Goal: Information Seeking & Learning: Learn about a topic

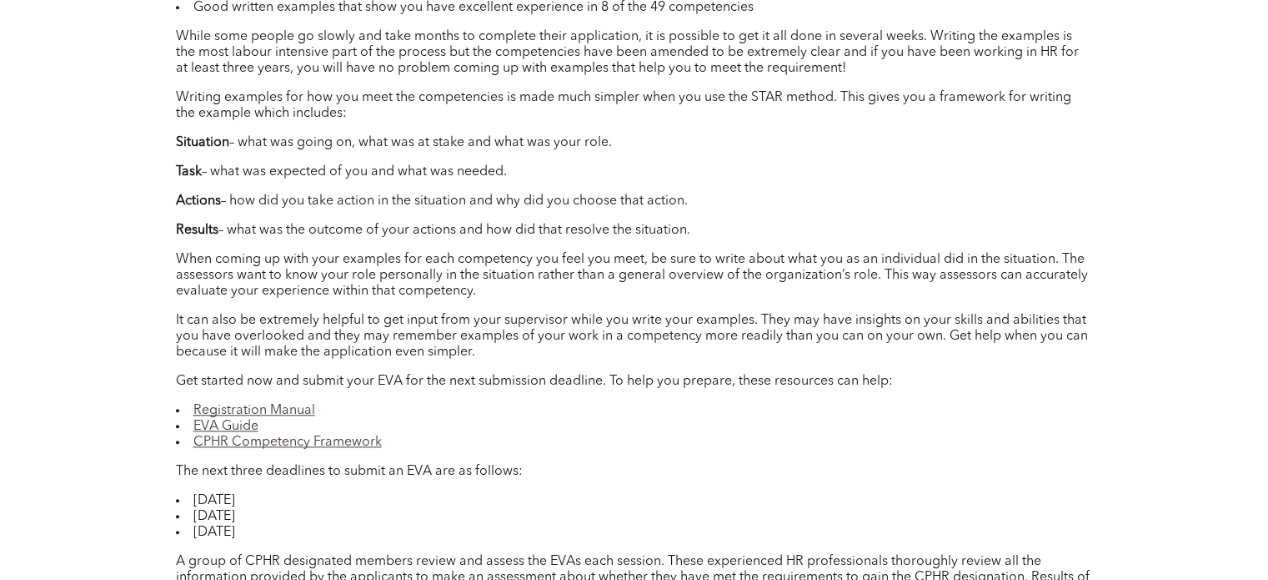
scroll to position [1689, 0]
click at [486, 235] on p "Results – what was the outcome of your actions and how did that resolve the sit…" at bounding box center [634, 231] width 917 height 16
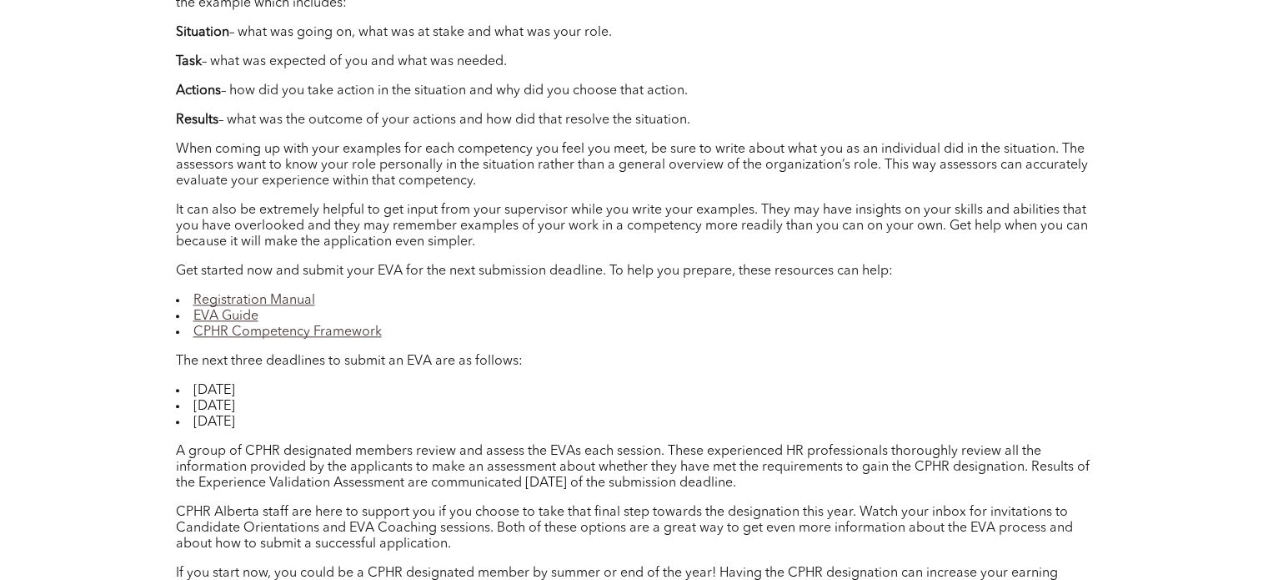
scroll to position [1801, 0]
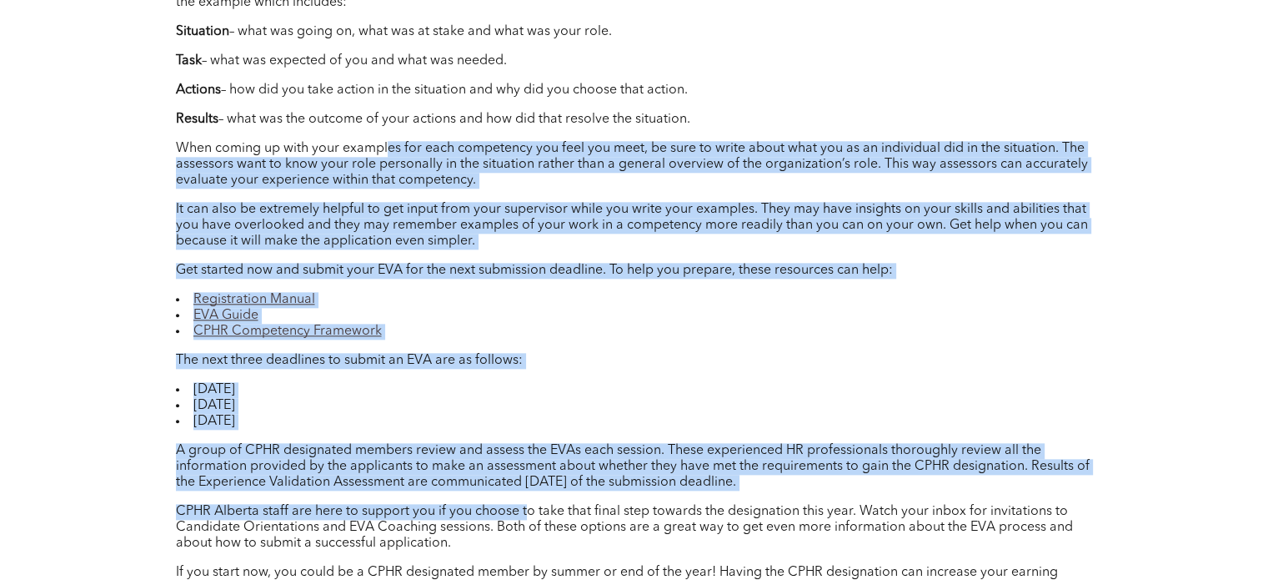
drag, startPoint x: 387, startPoint y: 148, endPoint x: 528, endPoint y: 503, distance: 382.1
click at [528, 503] on div "Author: [PERSON_NAME], Director, Professional Standards, Registrar, CPHR Albert…" at bounding box center [634, 91] width 917 height 1009
click at [613, 374] on div "Author: [PERSON_NAME], Director, Professional Standards, Registrar, CPHR Albert…" at bounding box center [634, 91] width 917 height 1009
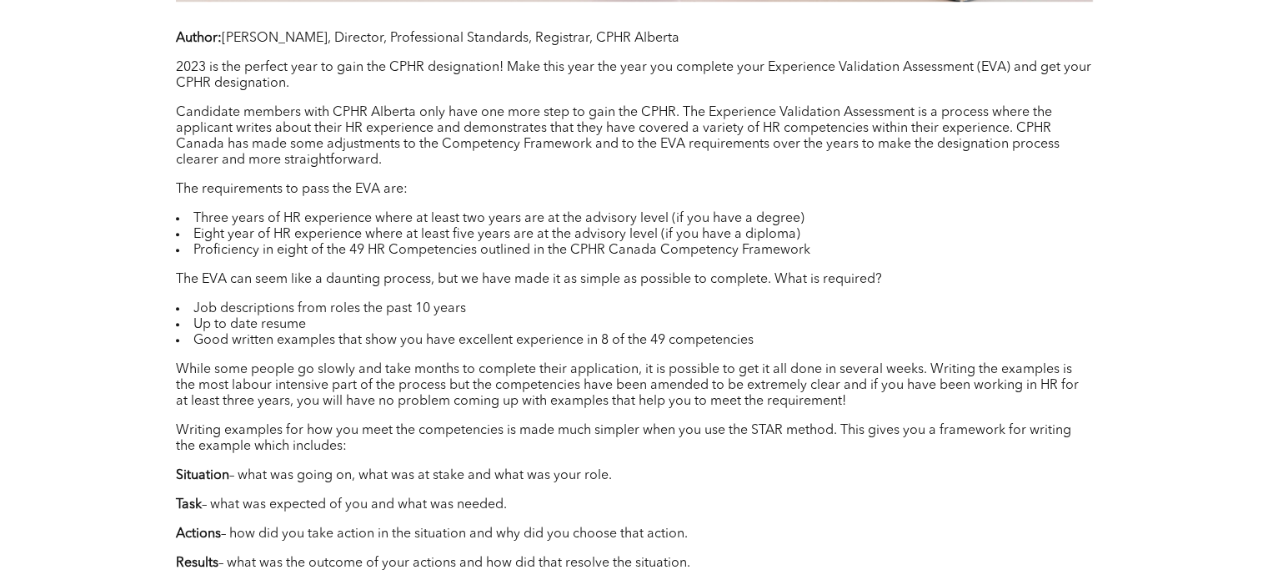
scroll to position [1357, 0]
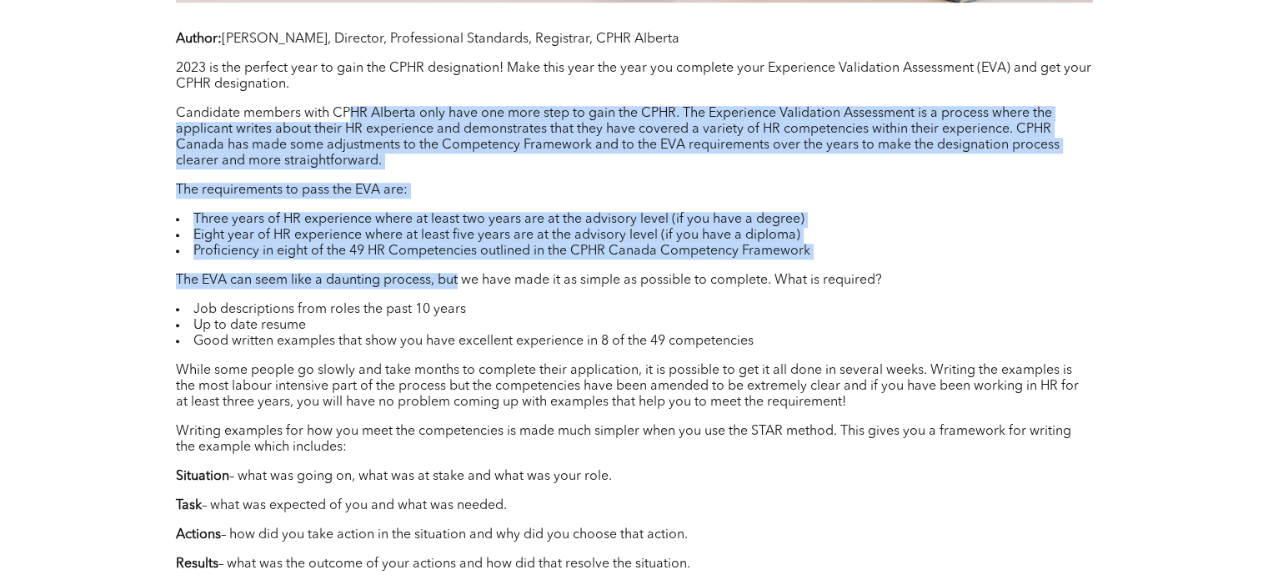
drag, startPoint x: 347, startPoint y: 115, endPoint x: 457, endPoint y: 280, distance: 198.4
click at [457, 280] on div "Author: [PERSON_NAME], Director, Professional Standards, Registrar, CPHR Albert…" at bounding box center [634, 536] width 917 height 1009
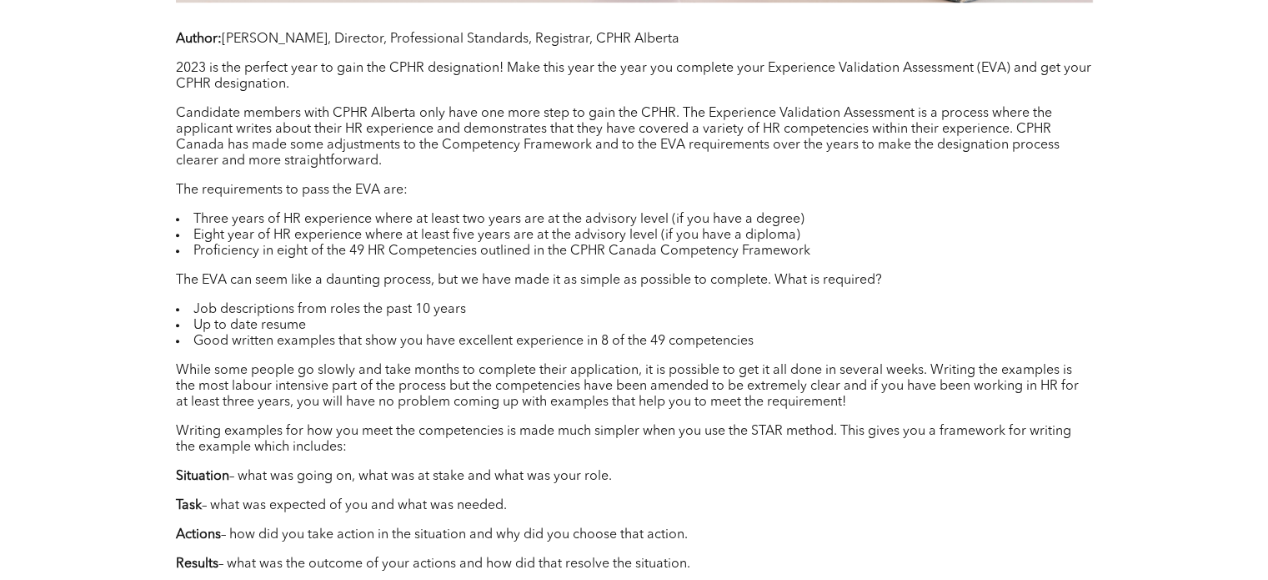
click at [522, 386] on p "While some people go slowly and take months to complete their application, it i…" at bounding box center [634, 387] width 917 height 48
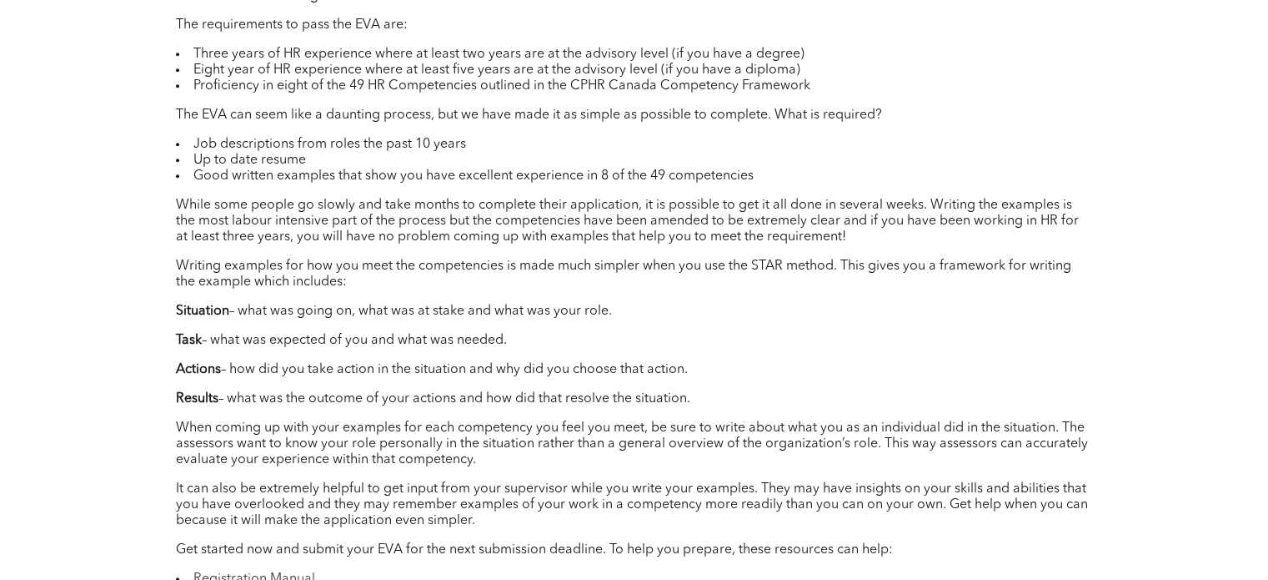
scroll to position [1523, 0]
click at [194, 145] on li "Job descriptions from roles the past 10 years" at bounding box center [634, 144] width 917 height 16
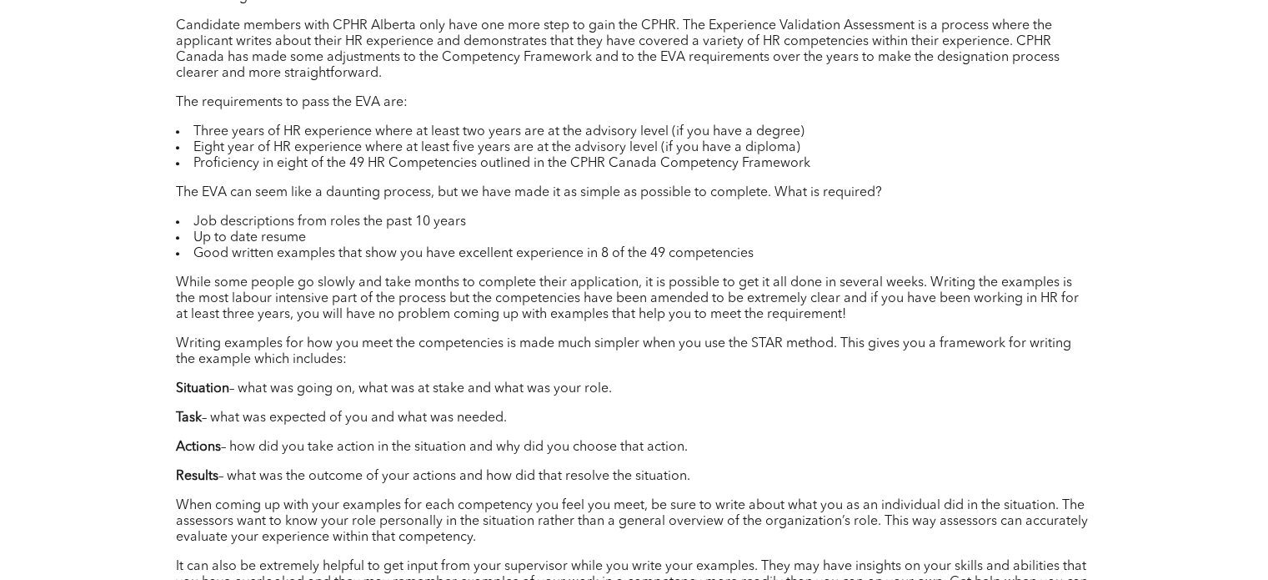
scroll to position [1445, 0]
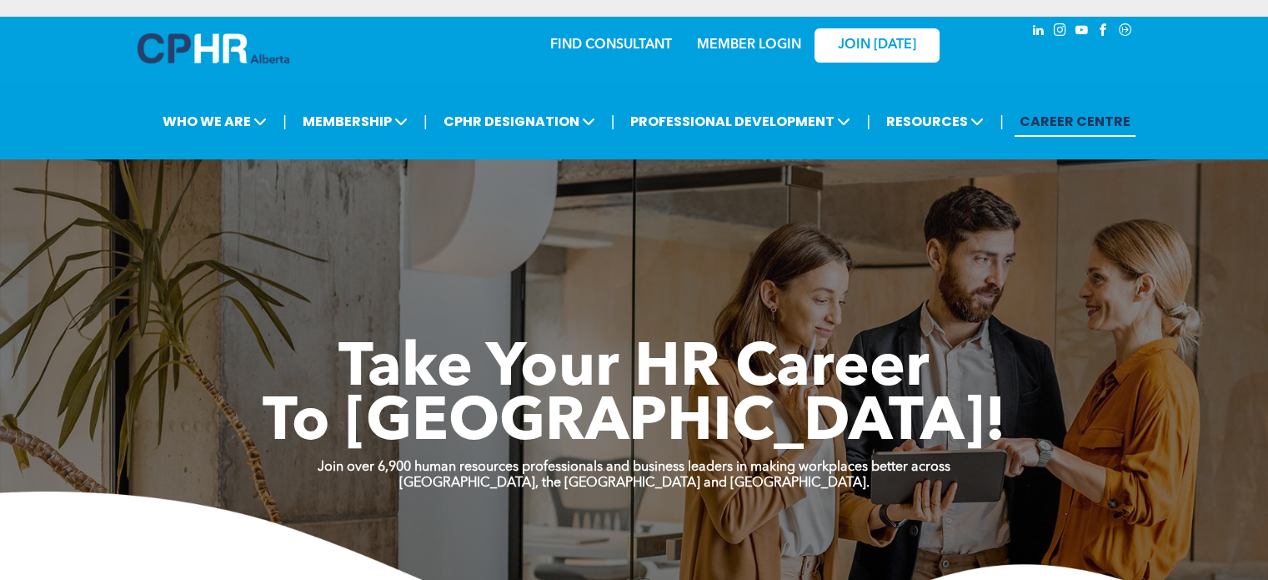
click at [740, 41] on link "MEMBER LOGIN" at bounding box center [749, 44] width 104 height 13
